Goal: Task Accomplishment & Management: Manage account settings

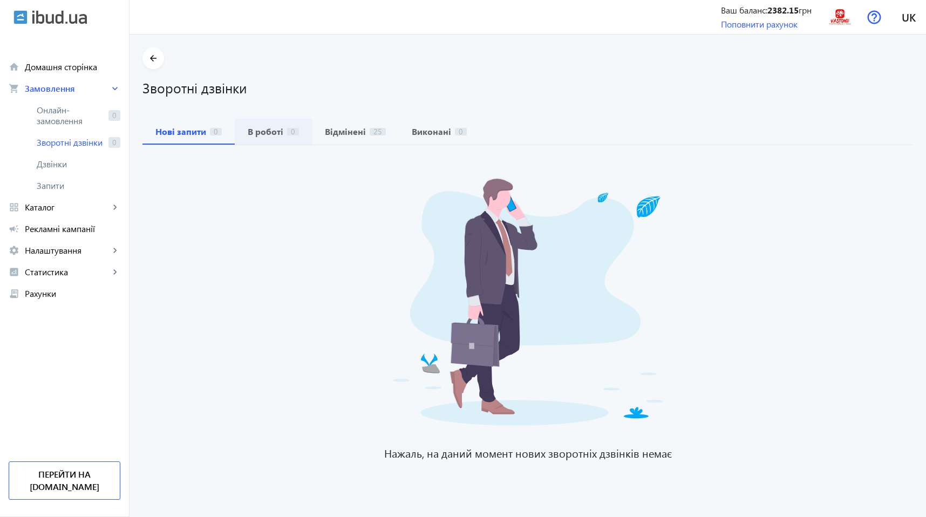
click at [269, 138] on span "В роботі 0" at bounding box center [273, 132] width 51 height 26
click at [195, 138] on span "Нові запити 0" at bounding box center [188, 132] width 66 height 26
